Goal: Find specific page/section: Find specific page/section

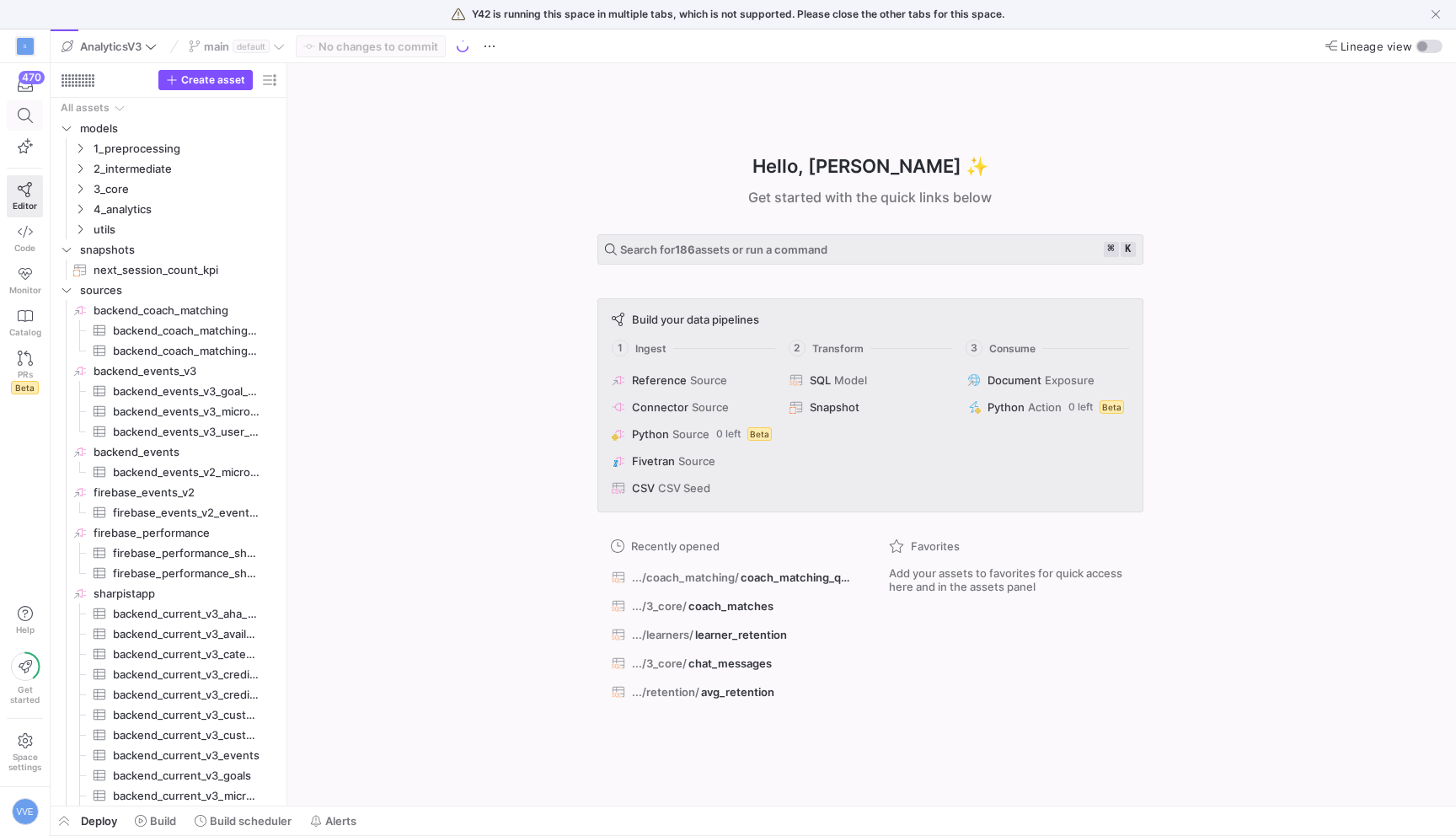
click at [20, 109] on icon at bounding box center [25, 115] width 16 height 16
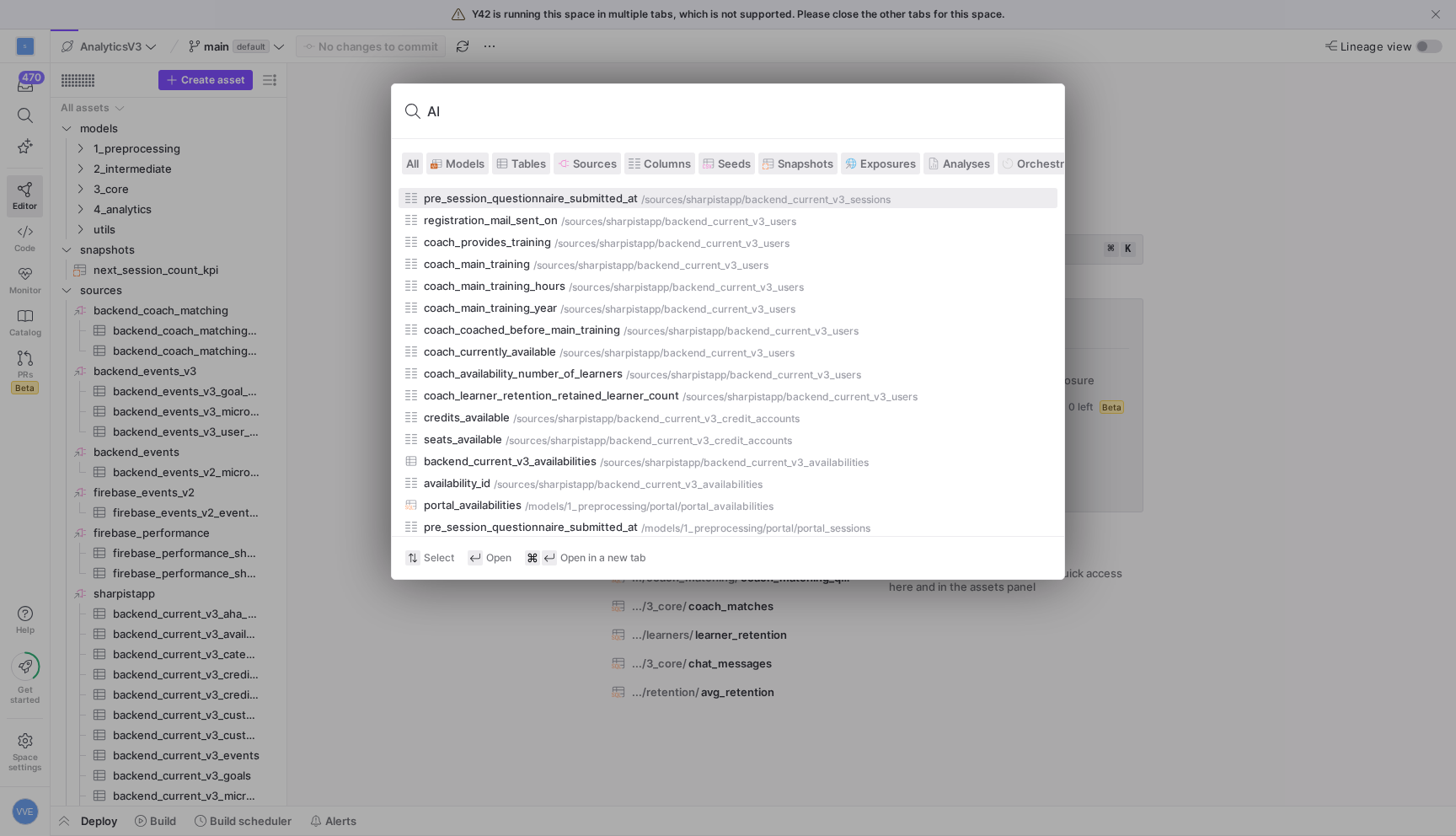
type input "A"
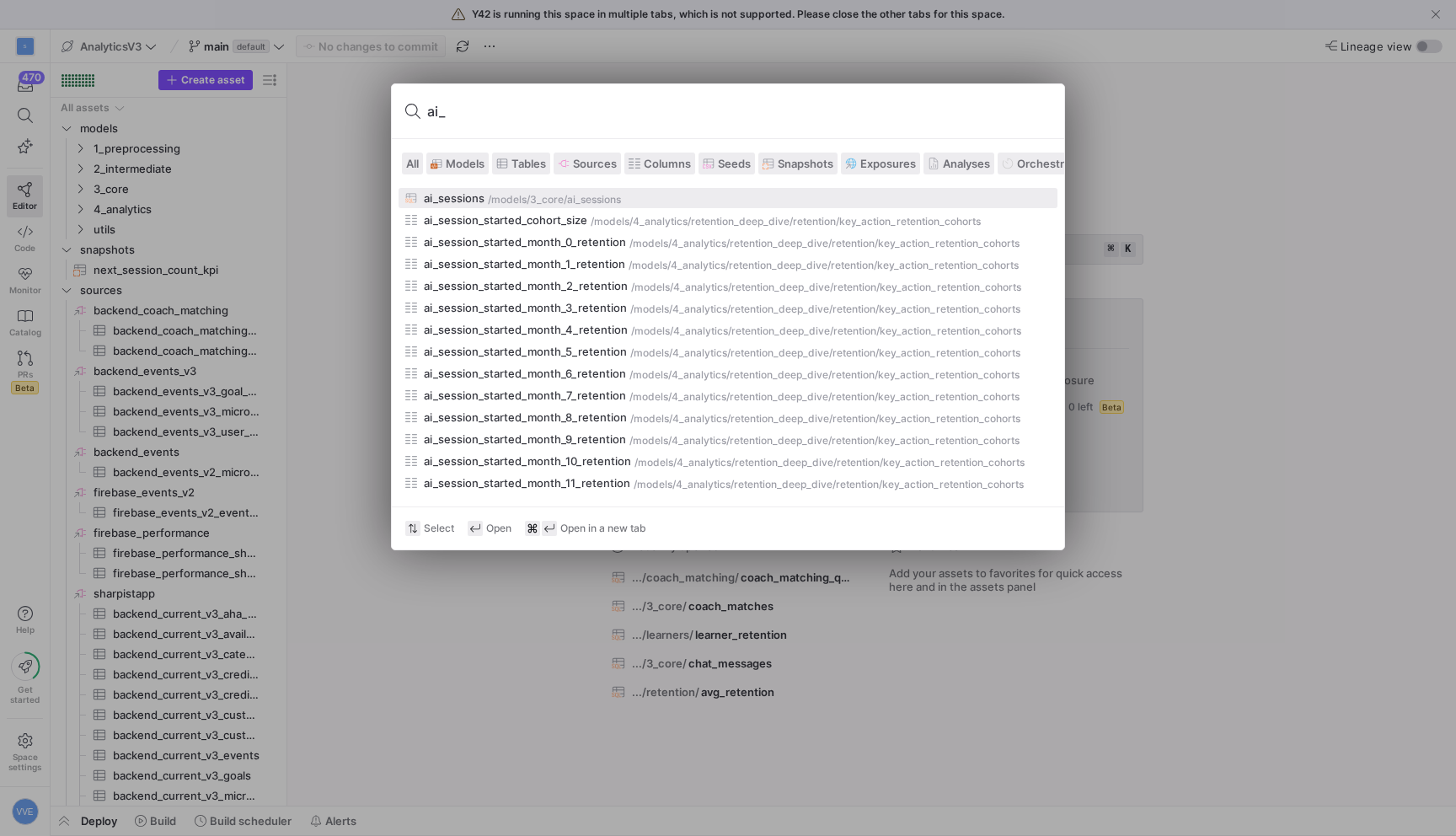
type input "ai_"
click at [495, 198] on div "/models/" at bounding box center [509, 200] width 42 height 12
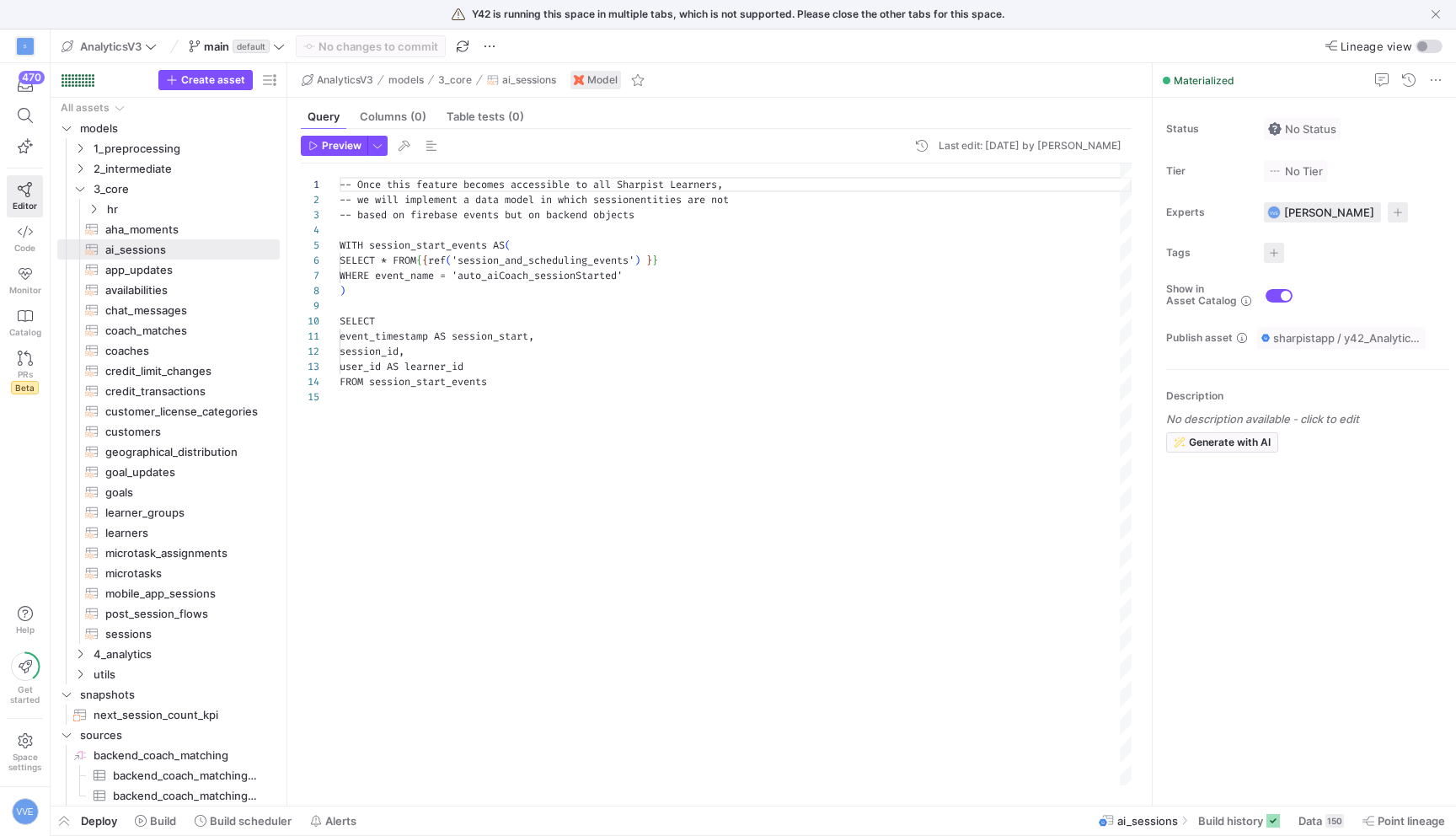
scroll to position [152, 0]
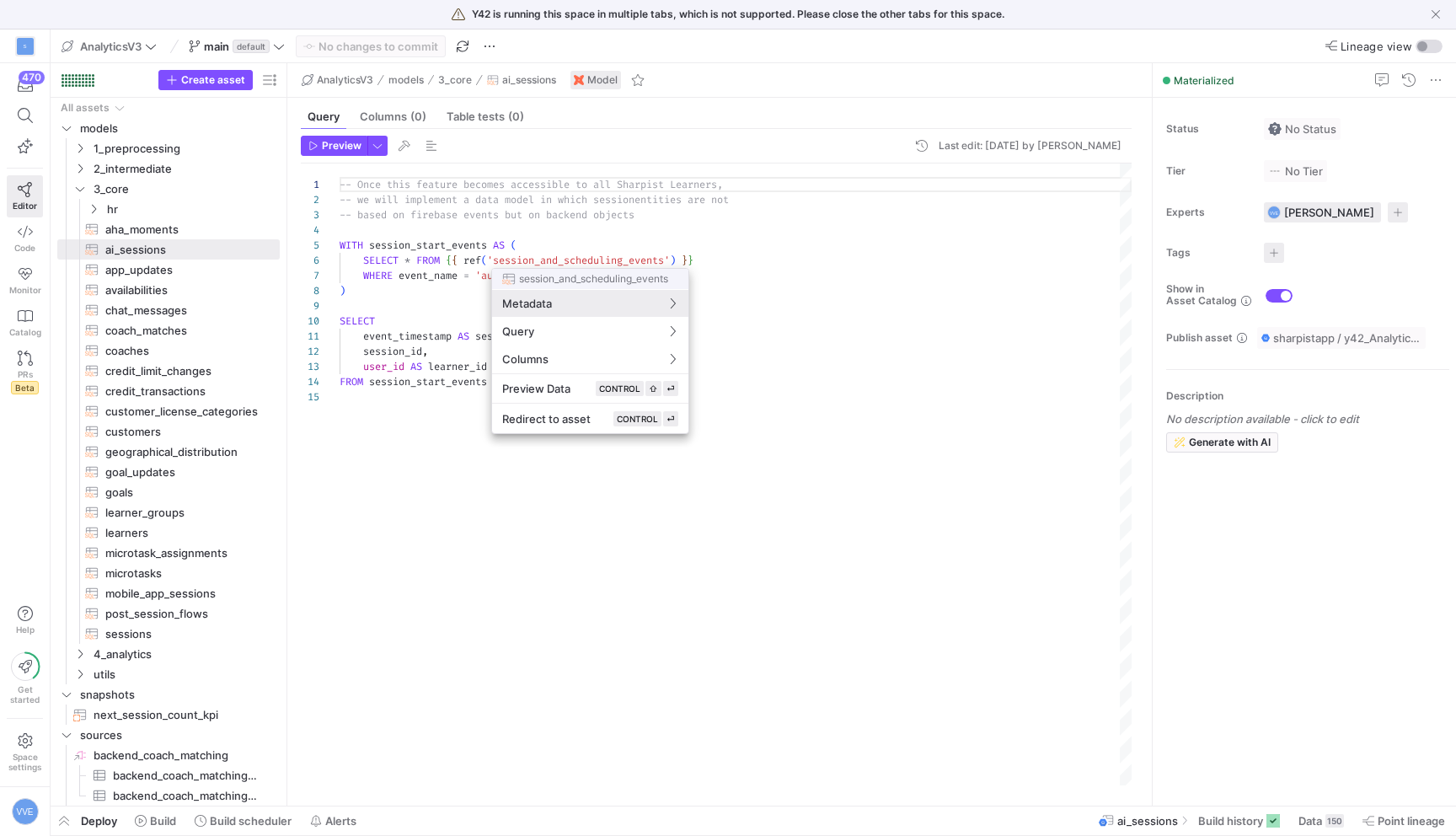
click at [531, 202] on div at bounding box center [728, 418] width 1456 height 836
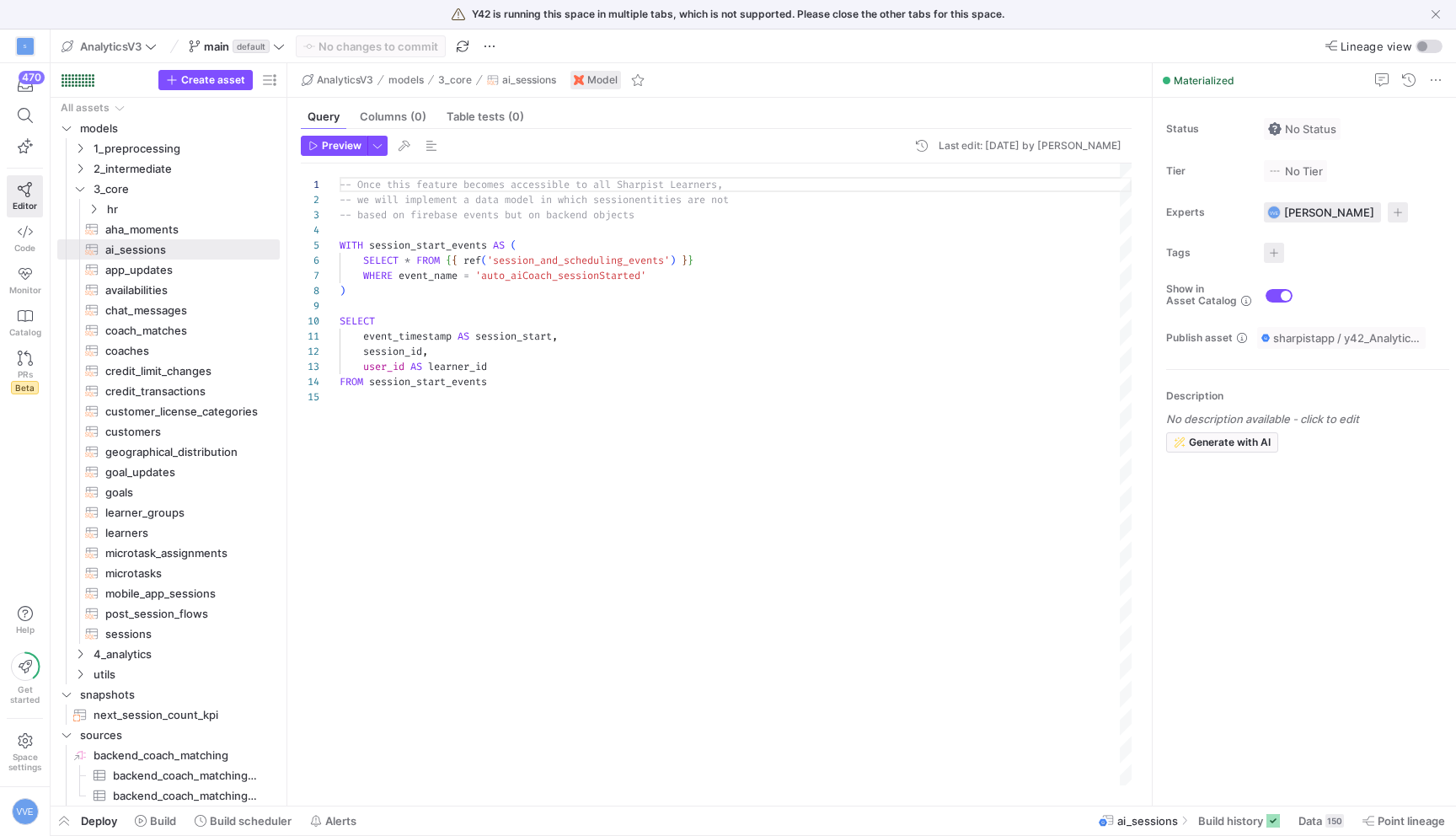
click at [561, 279] on div "-- Once this feature becomes accessible to all Sha rpist Learners, -- we will i…" at bounding box center [735, 475] width 792 height 623
